Goal: Entertainment & Leisure: Browse casually

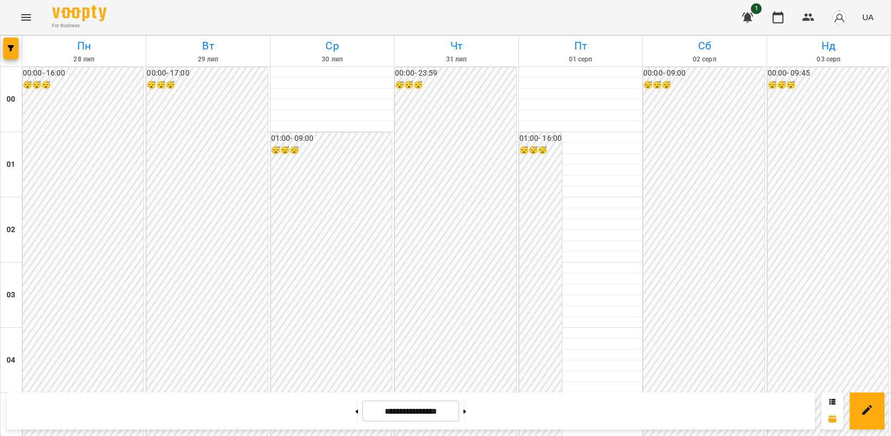
scroll to position [611, 0]
click at [466, 410] on button at bounding box center [464, 411] width 3 height 24
click at [466, 411] on button at bounding box center [464, 411] width 3 height 24
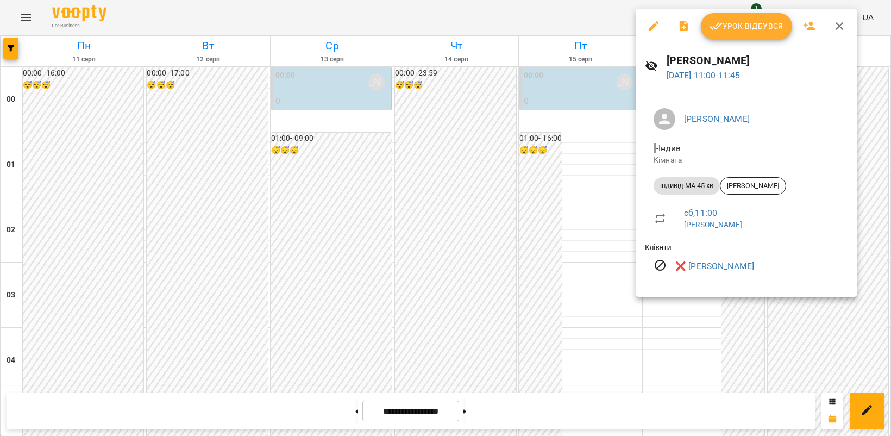
click at [835, 23] on icon "button" at bounding box center [839, 26] width 13 height 13
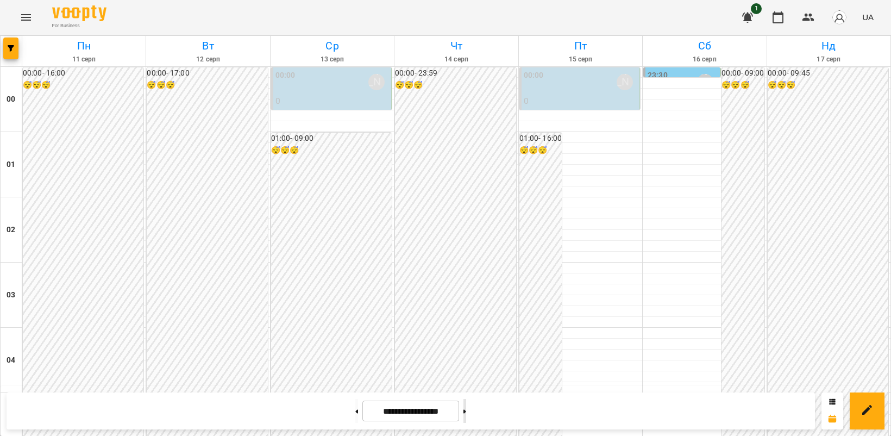
click at [466, 410] on button at bounding box center [464, 411] width 3 height 24
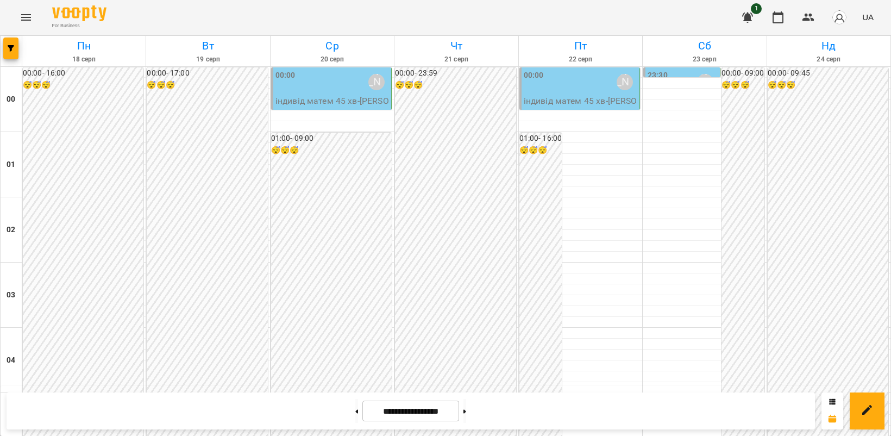
scroll to position [543, 0]
click at [355, 411] on button at bounding box center [356, 411] width 3 height 24
type input "**********"
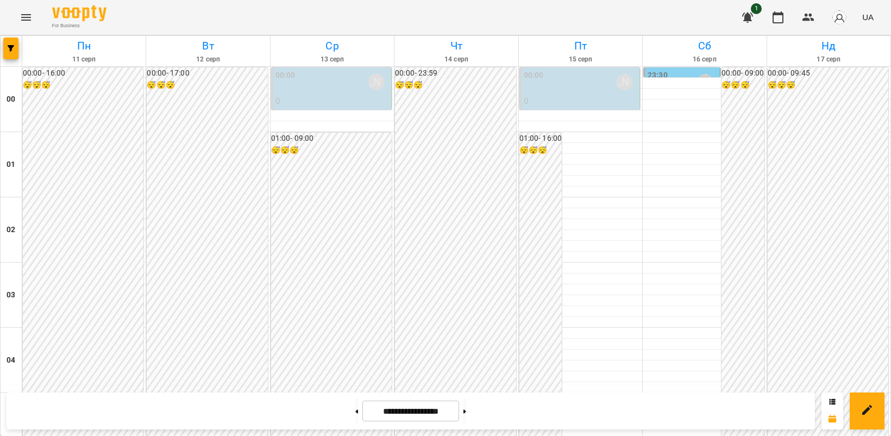
scroll to position [1087, 0]
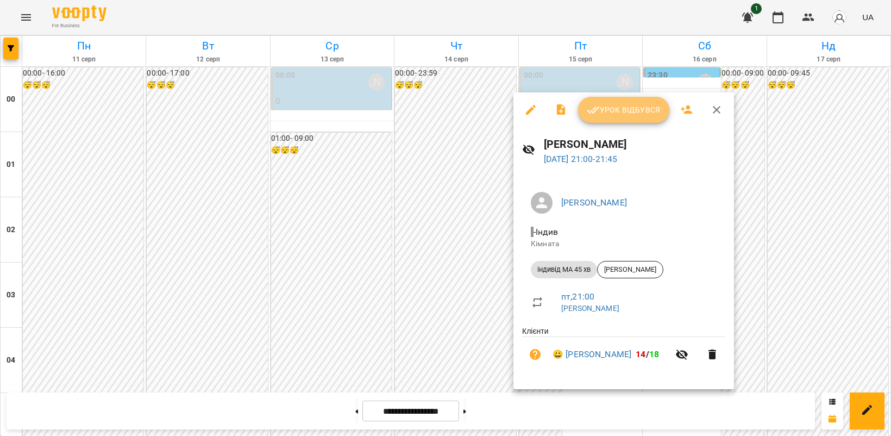
click at [628, 112] on span "Урок відбувся" at bounding box center [624, 109] width 74 height 13
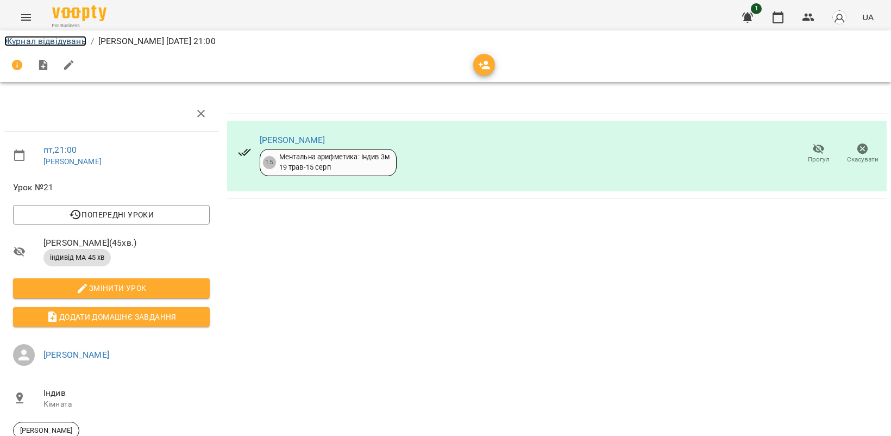
drag, startPoint x: 37, startPoint y: 38, endPoint x: 584, endPoint y: 209, distance: 573.3
click at [37, 37] on link "Журнал відвідувань" at bounding box center [45, 41] width 82 height 10
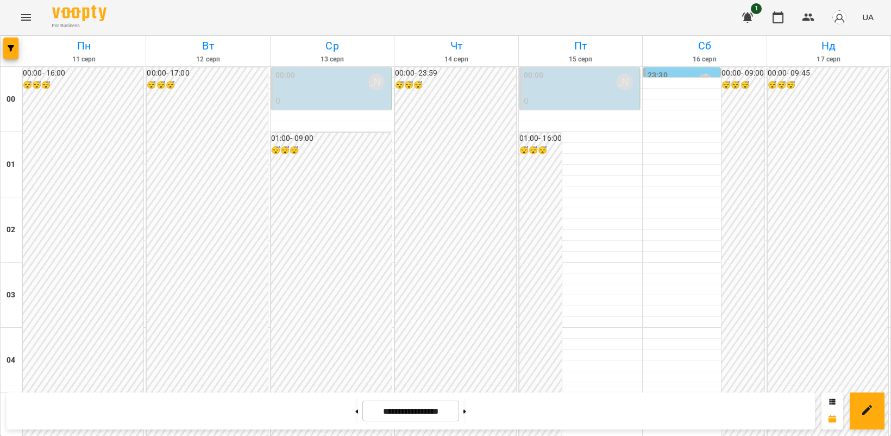
scroll to position [1245, 0]
click at [28, 17] on icon "Menu" at bounding box center [26, 17] width 10 height 7
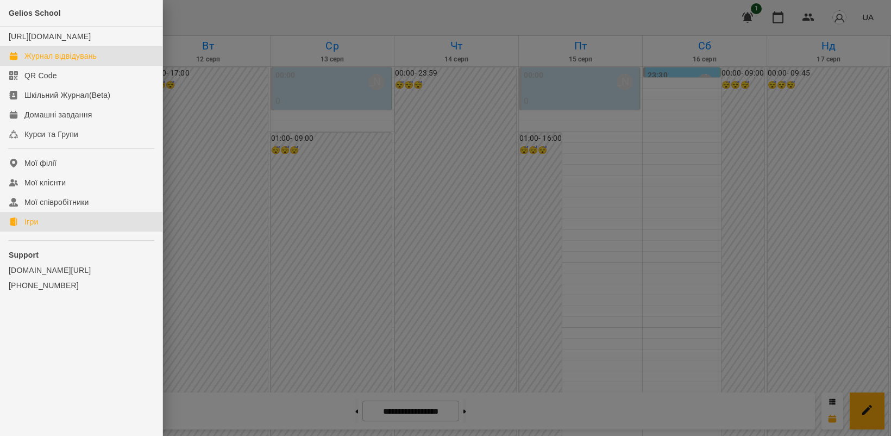
click at [36, 231] on link "Ігри" at bounding box center [81, 222] width 162 height 20
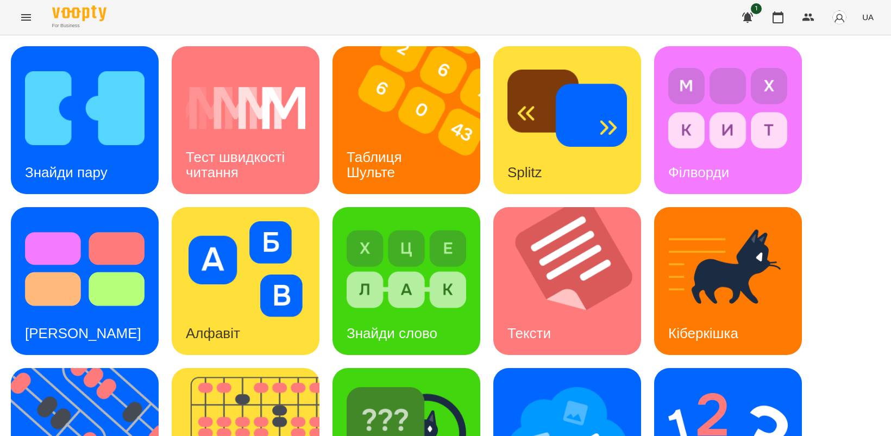
scroll to position [204, 0]
click at [78, 368] on img at bounding box center [91, 442] width 161 height 148
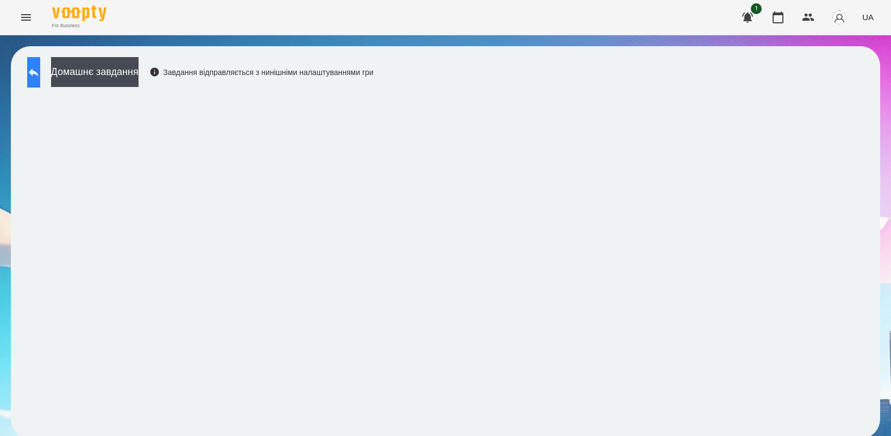
click at [40, 81] on button at bounding box center [33, 72] width 13 height 30
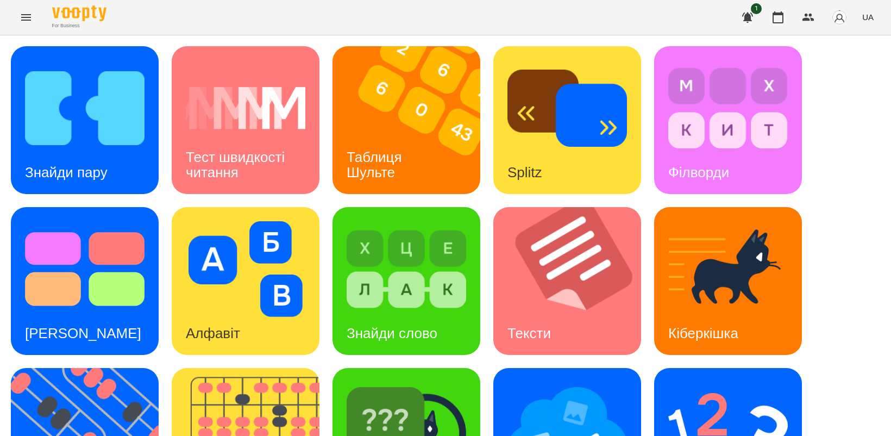
scroll to position [251, 0]
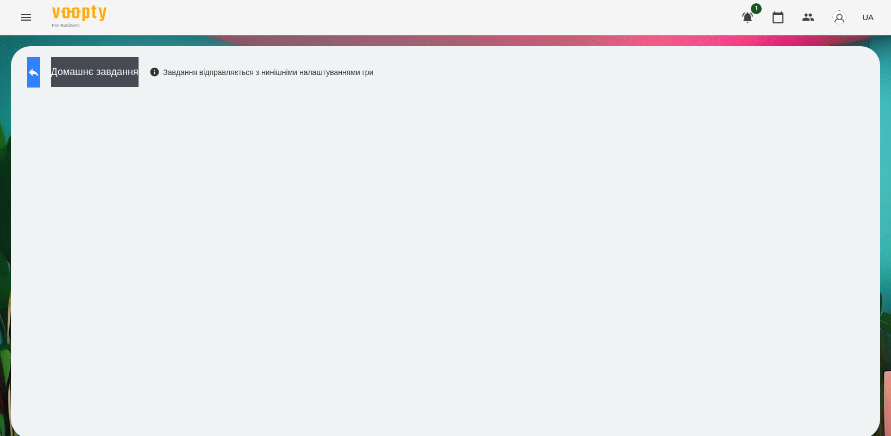
click at [40, 66] on icon at bounding box center [33, 72] width 13 height 13
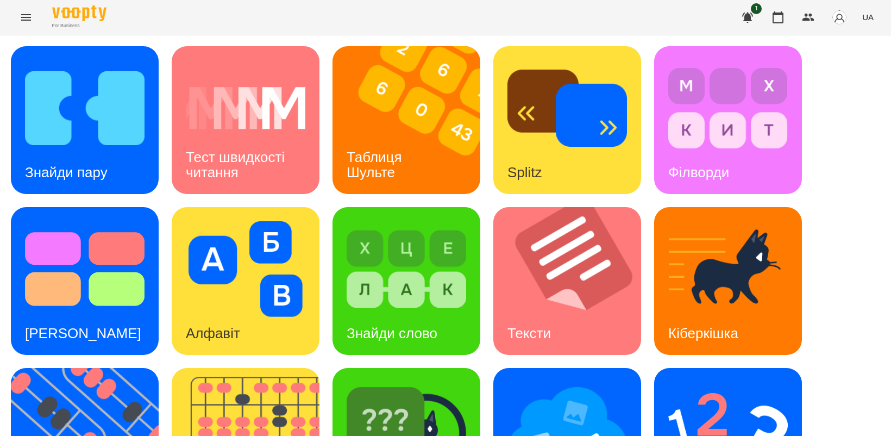
scroll to position [251, 0]
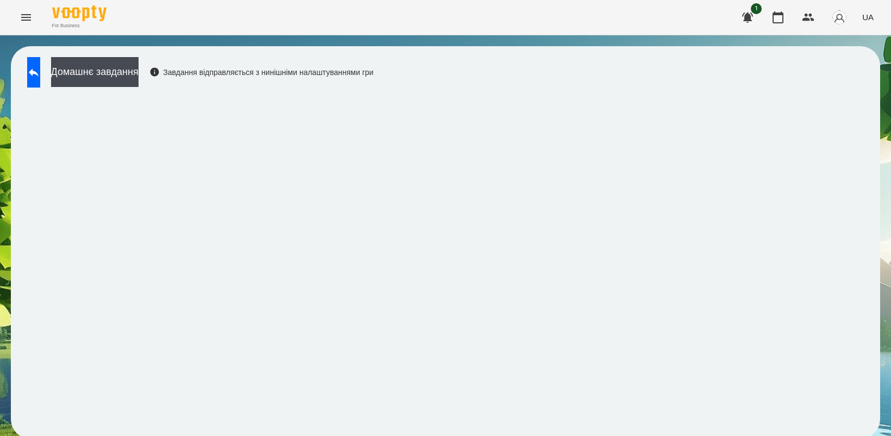
scroll to position [3, 0]
click at [37, 71] on button at bounding box center [33, 72] width 13 height 30
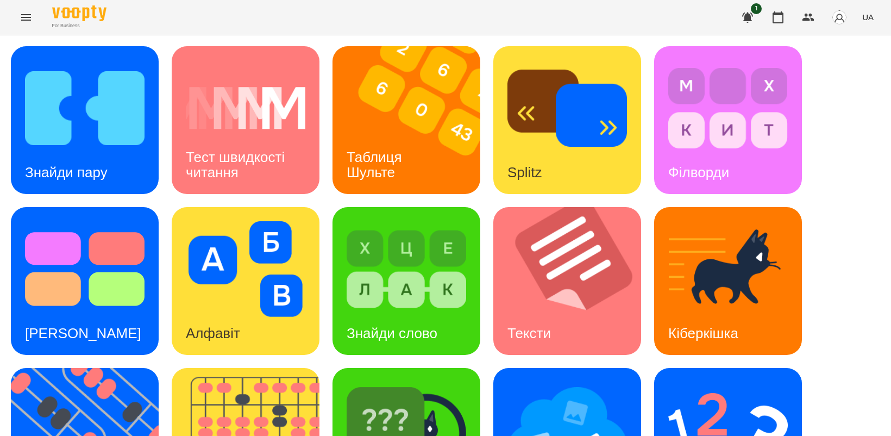
scroll to position [204, 0]
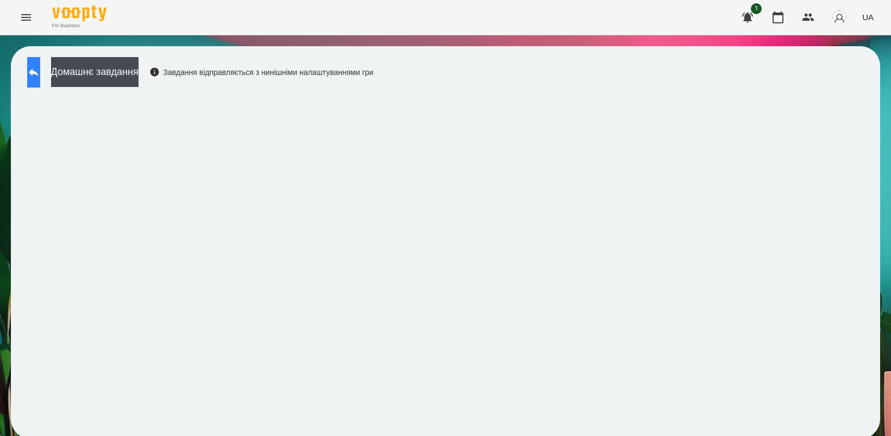
click at [37, 72] on button at bounding box center [33, 72] width 13 height 30
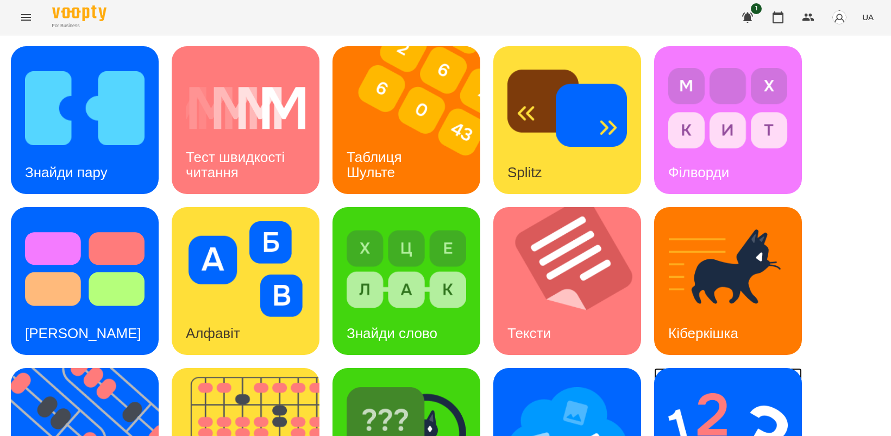
click at [723, 414] on img at bounding box center [728, 430] width 120 height 96
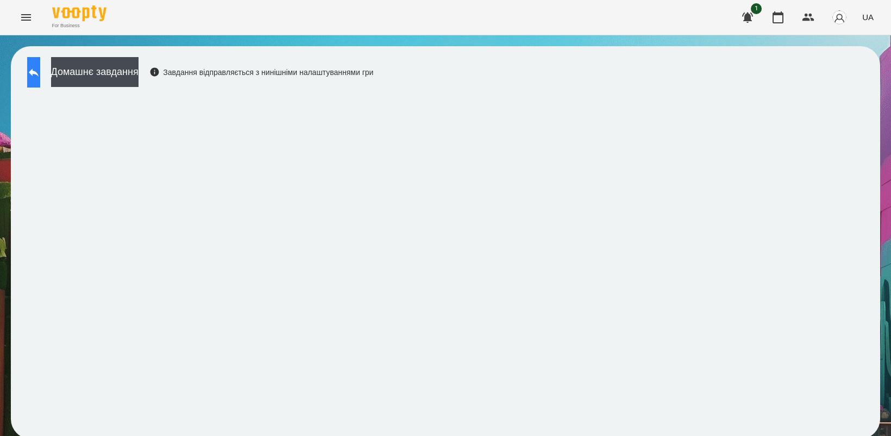
click at [40, 73] on icon at bounding box center [33, 72] width 13 height 13
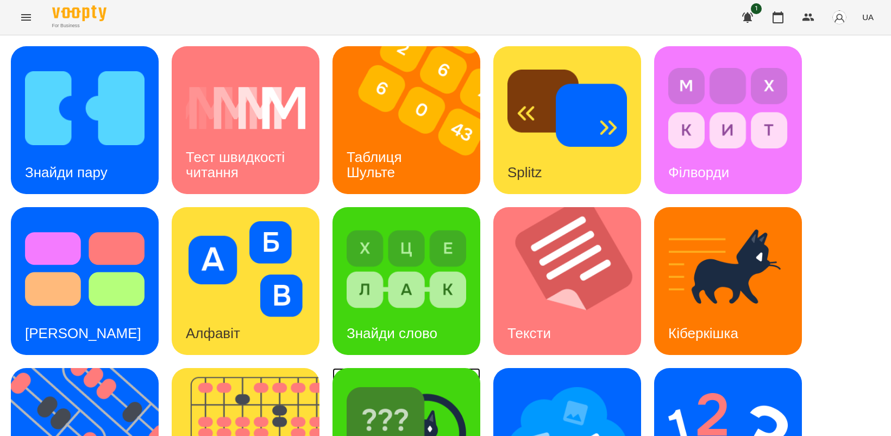
click at [417, 401] on img at bounding box center [407, 430] width 120 height 96
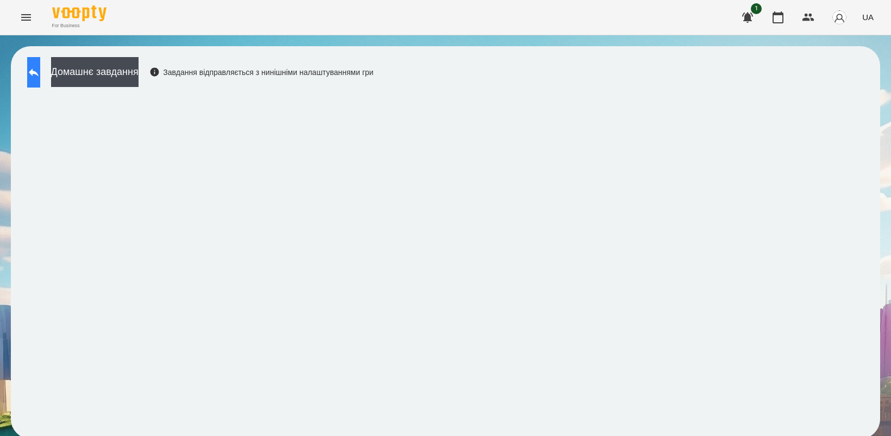
click at [40, 73] on icon at bounding box center [33, 72] width 13 height 13
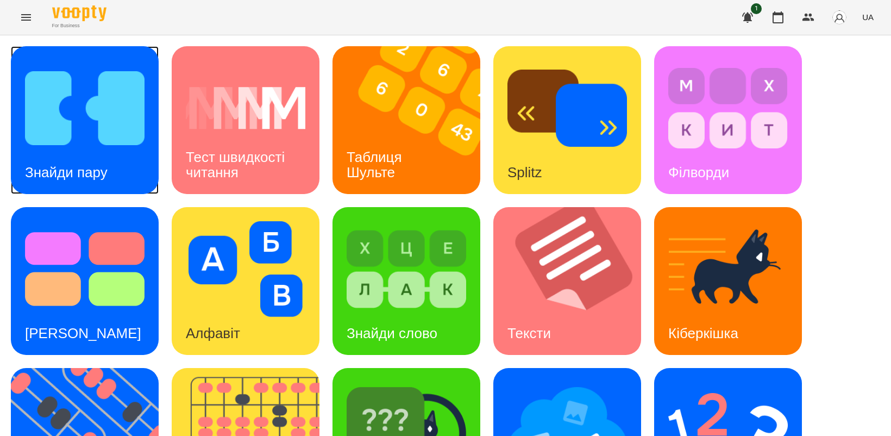
click at [65, 154] on div "Знайди пару" at bounding box center [66, 172] width 111 height 43
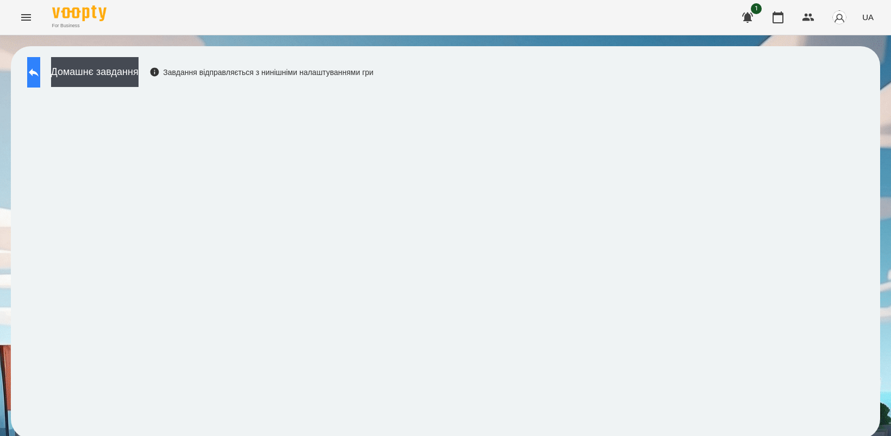
click at [35, 72] on button at bounding box center [33, 72] width 13 height 30
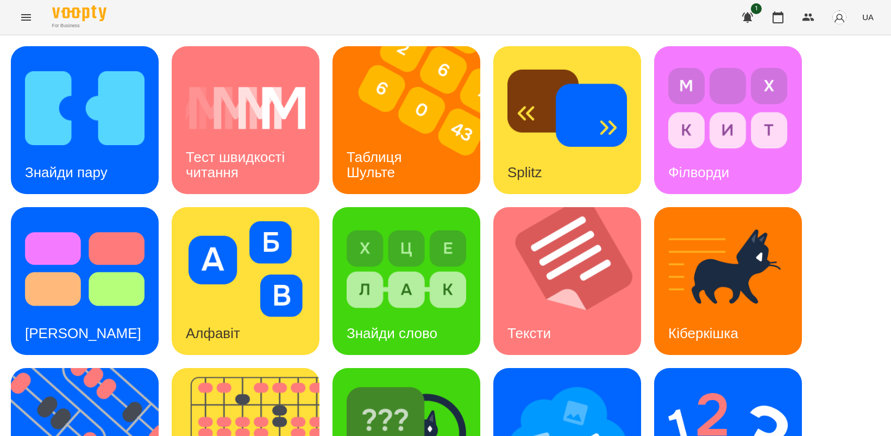
scroll to position [204, 0]
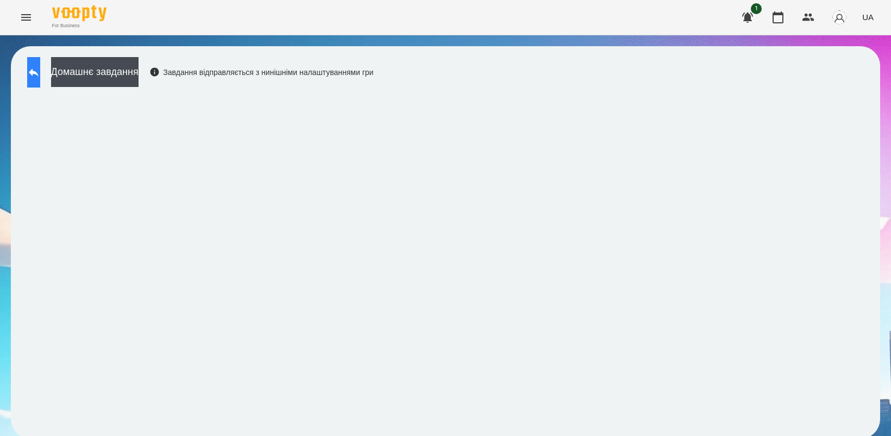
click at [39, 74] on icon at bounding box center [34, 72] width 10 height 8
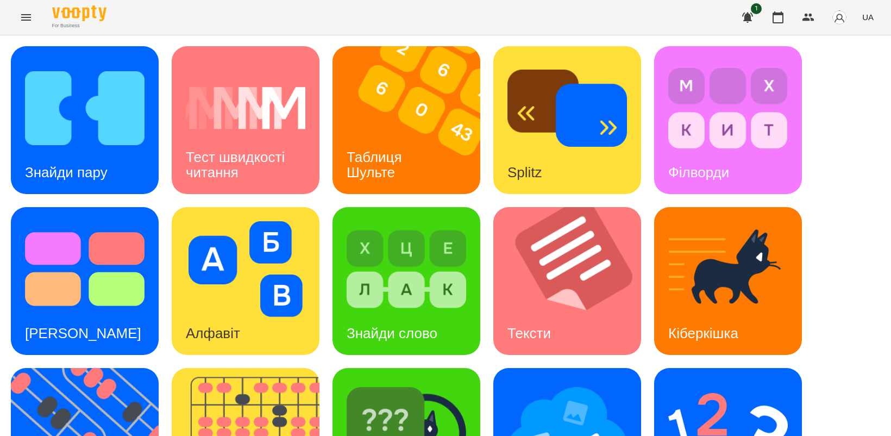
scroll to position [251, 0]
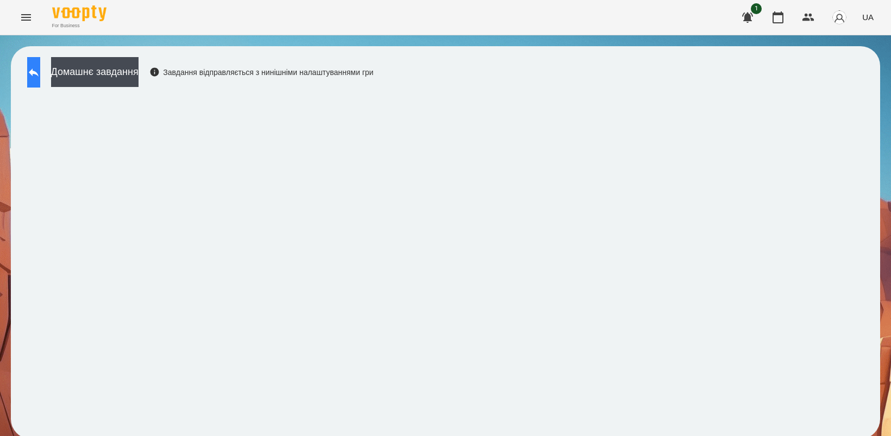
click at [40, 72] on button at bounding box center [33, 72] width 13 height 30
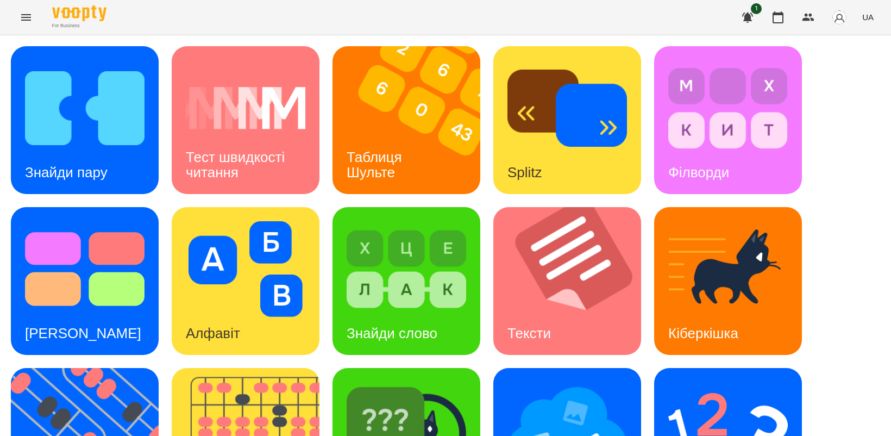
scroll to position [251, 0]
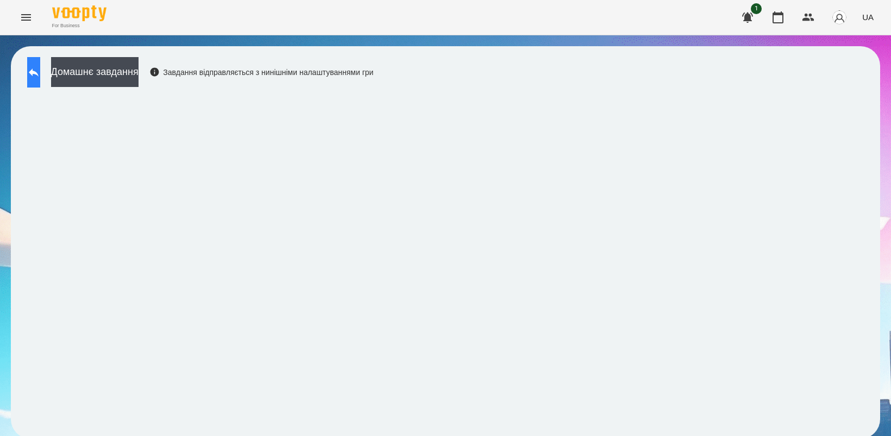
click at [40, 71] on button at bounding box center [33, 72] width 13 height 30
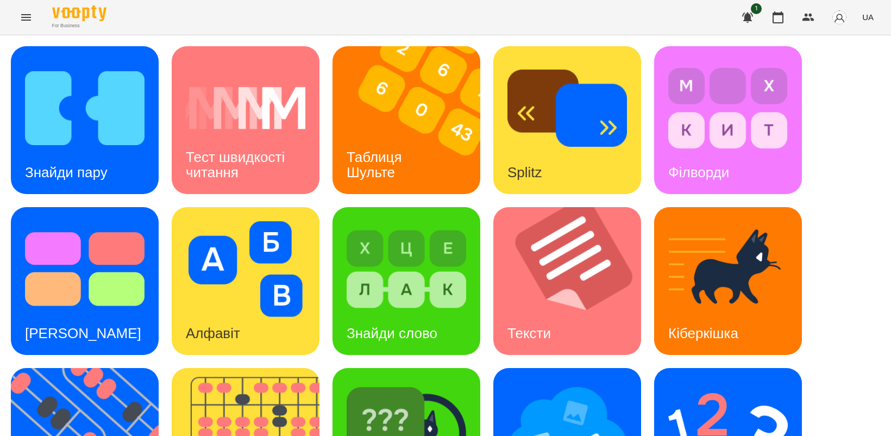
scroll to position [68, 0]
click at [697, 382] on img at bounding box center [728, 430] width 120 height 96
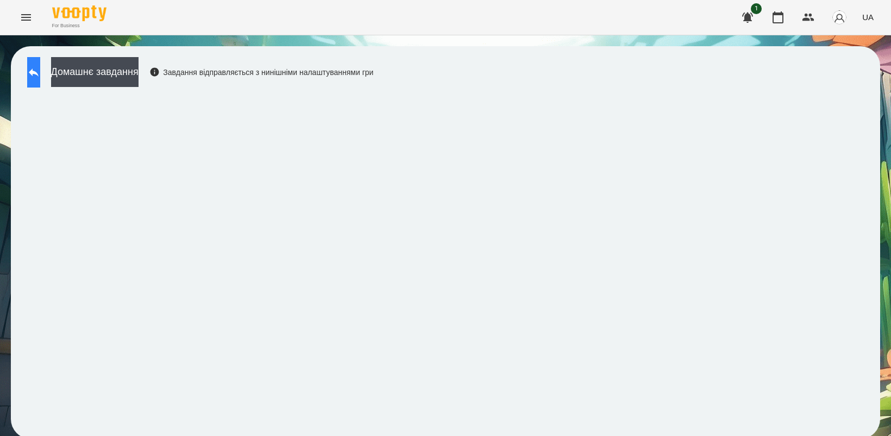
click at [39, 72] on icon at bounding box center [34, 72] width 10 height 8
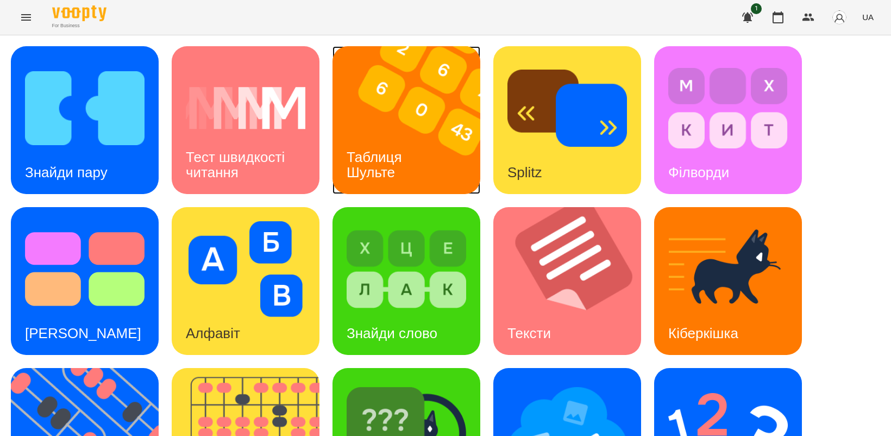
click at [388, 137] on div "Таблиця Шульте" at bounding box center [376, 165] width 87 height 58
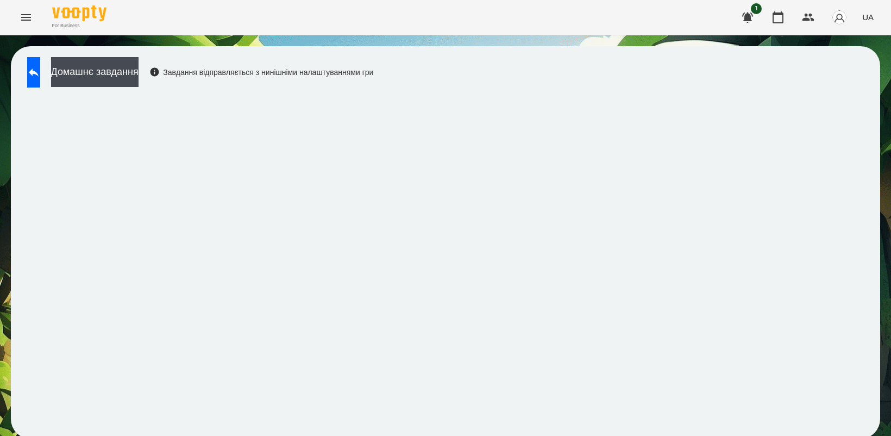
scroll to position [3, 0]
click at [27, 20] on icon "Menu" at bounding box center [26, 17] width 10 height 7
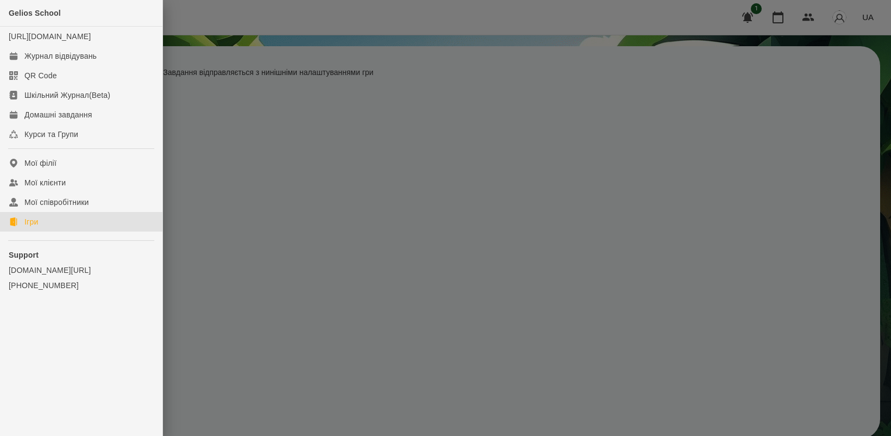
click at [50, 231] on link "Ігри" at bounding box center [81, 222] width 162 height 20
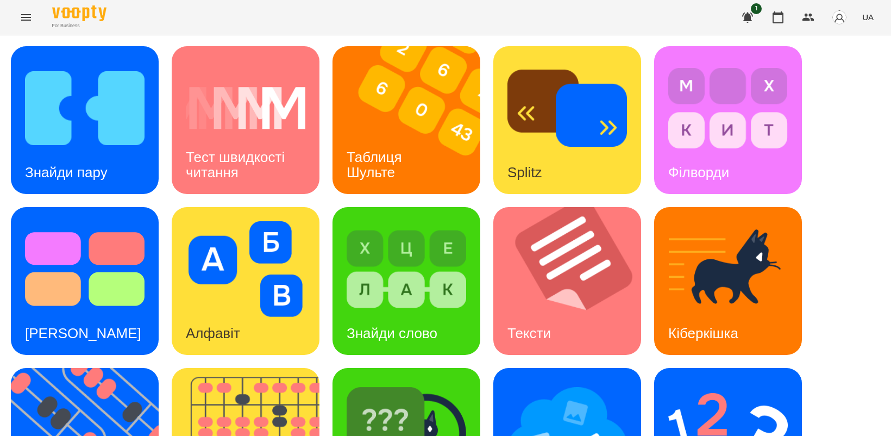
click at [21, 18] on icon "Menu" at bounding box center [26, 17] width 13 height 13
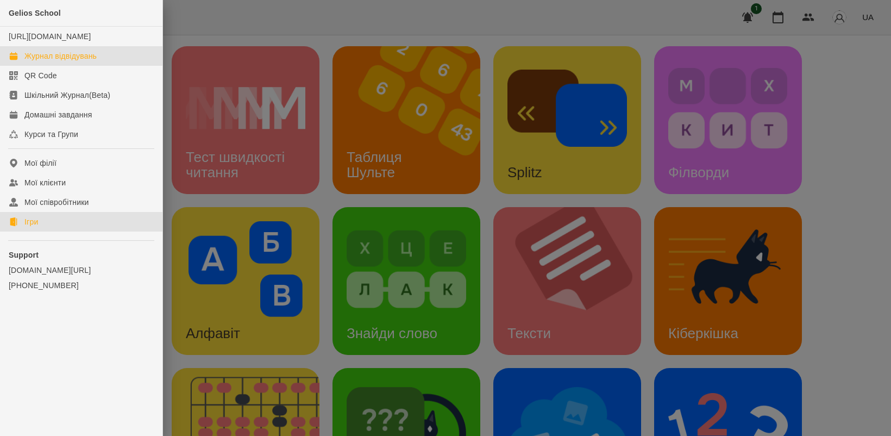
drag, startPoint x: 60, startPoint y: 64, endPoint x: 321, endPoint y: 149, distance: 274.6
click at [61, 61] on div "Журнал відвідувань" at bounding box center [60, 56] width 72 height 11
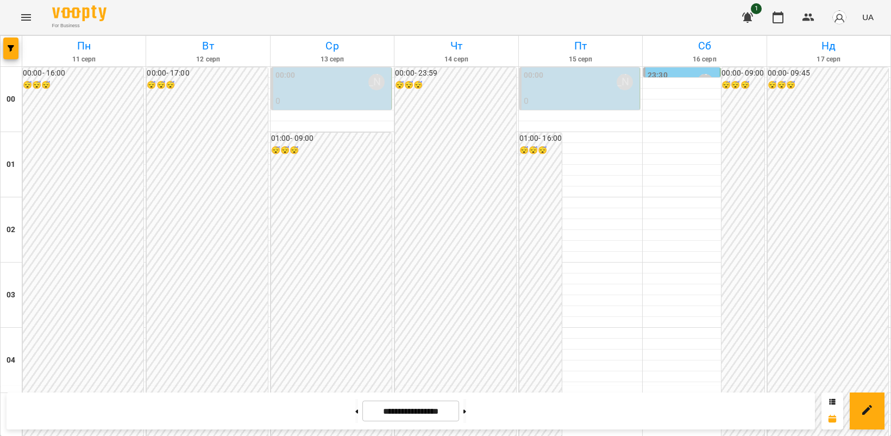
scroll to position [1245, 0]
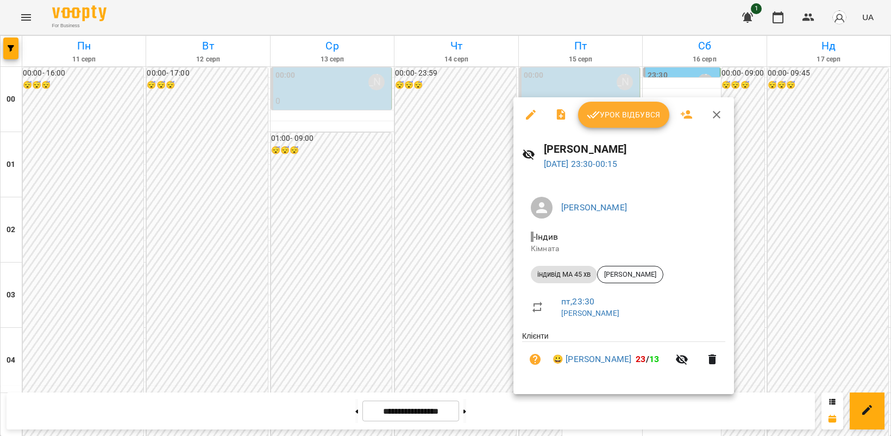
click at [606, 115] on span "Урок відбувся" at bounding box center [624, 114] width 74 height 13
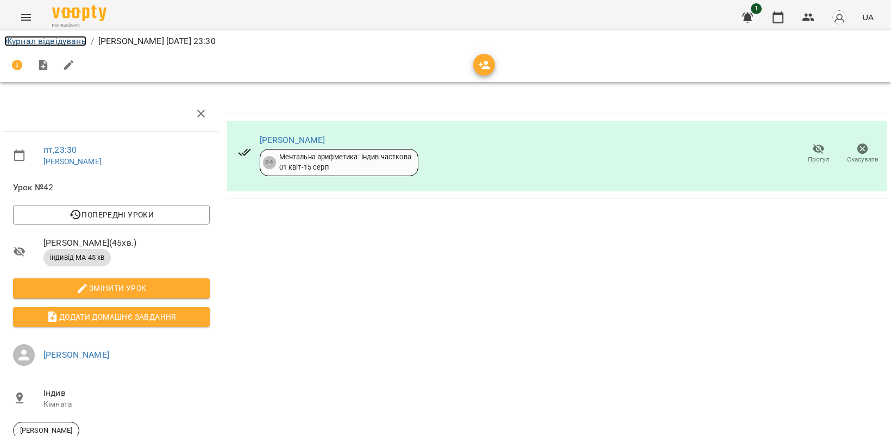
click at [47, 43] on link "Журнал відвідувань" at bounding box center [45, 41] width 82 height 10
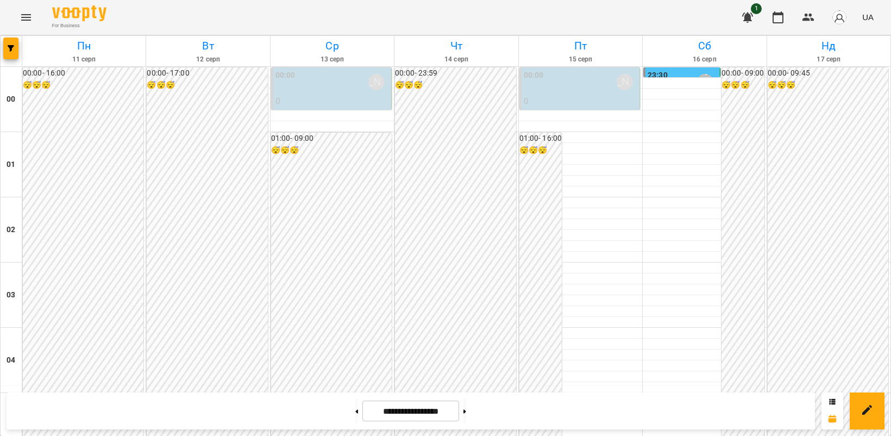
click at [22, 14] on icon "Menu" at bounding box center [26, 17] width 13 height 13
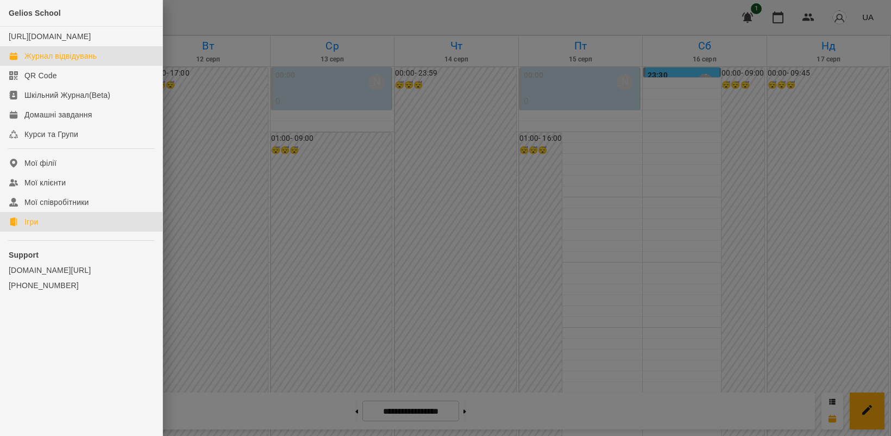
click at [49, 231] on link "Ігри" at bounding box center [81, 222] width 162 height 20
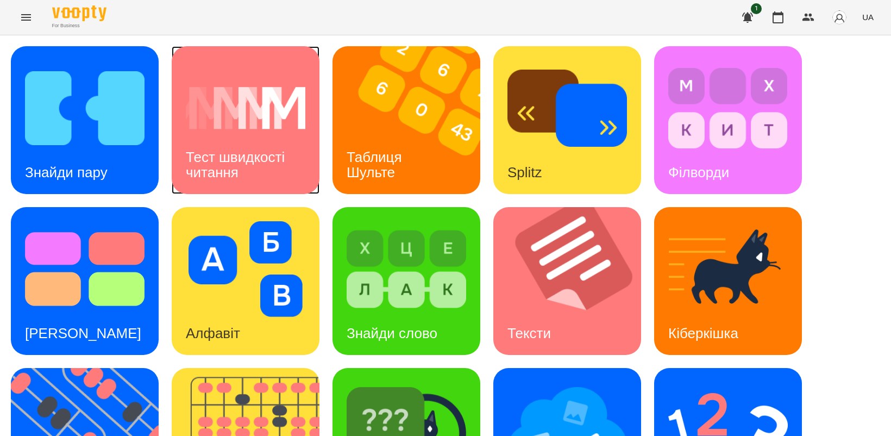
click at [259, 165] on div "Тест швидкості читання" at bounding box center [246, 165] width 148 height 58
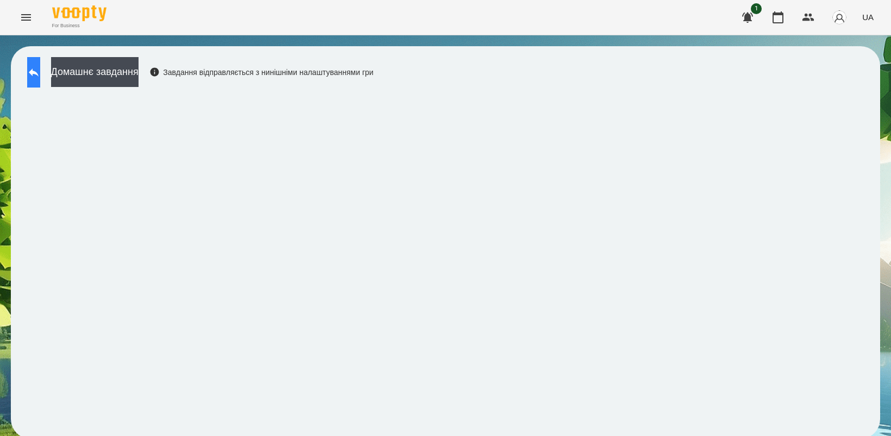
click at [40, 73] on icon at bounding box center [33, 72] width 13 height 13
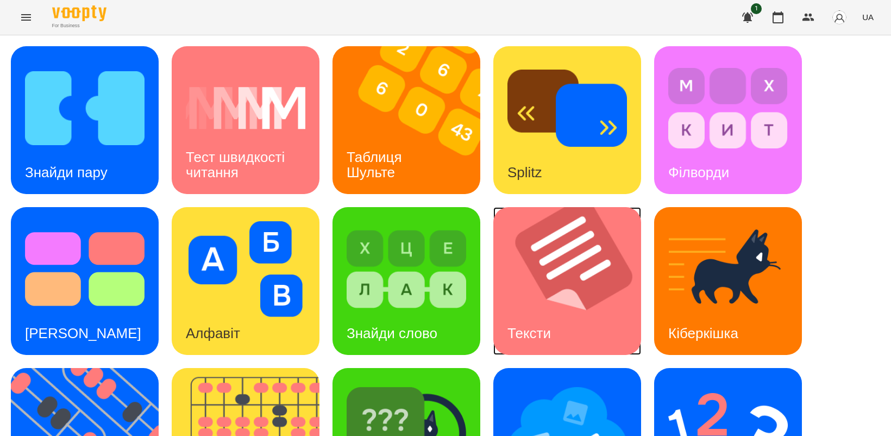
click at [530, 291] on img at bounding box center [573, 281] width 161 height 148
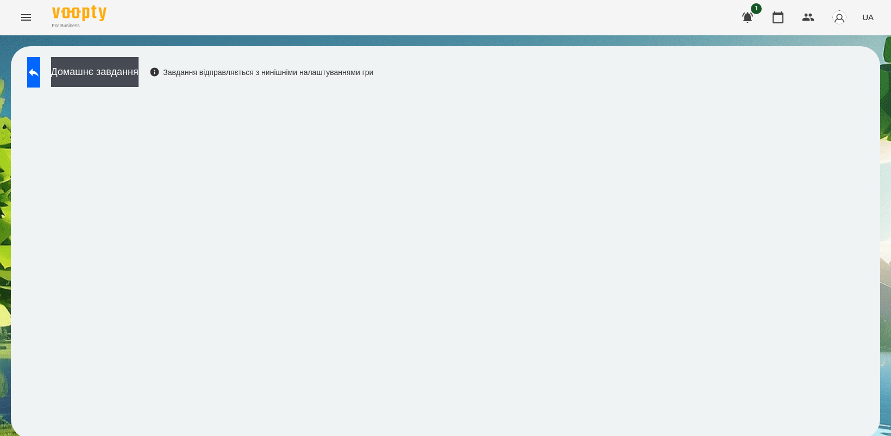
scroll to position [3, 0]
click at [30, 15] on icon "Menu" at bounding box center [26, 17] width 10 height 7
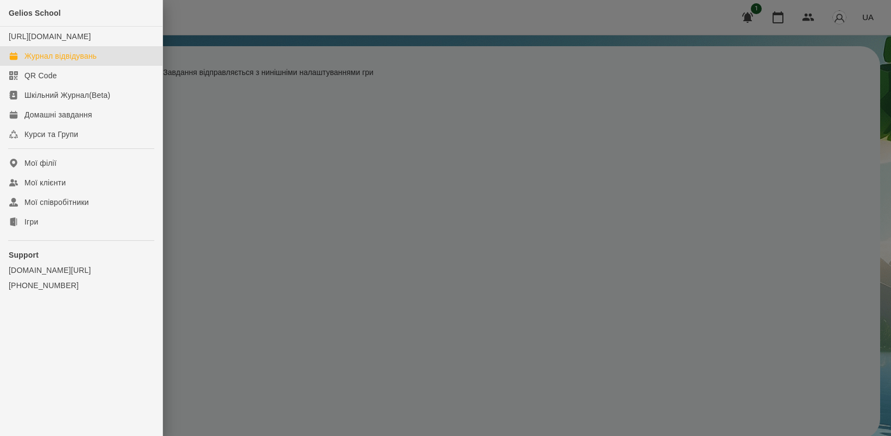
click at [62, 61] on div "Журнал відвідувань" at bounding box center [60, 56] width 72 height 11
